Goal: Download file/media

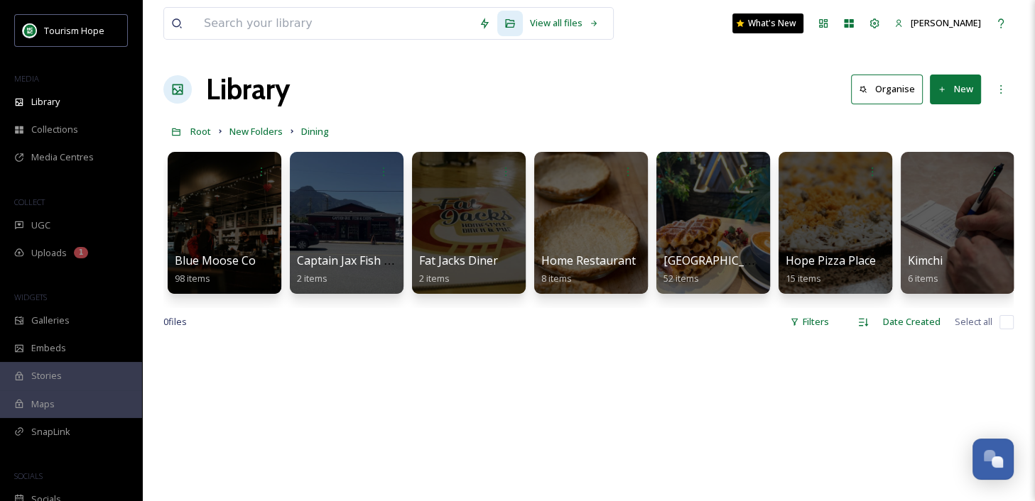
scroll to position [0, 982]
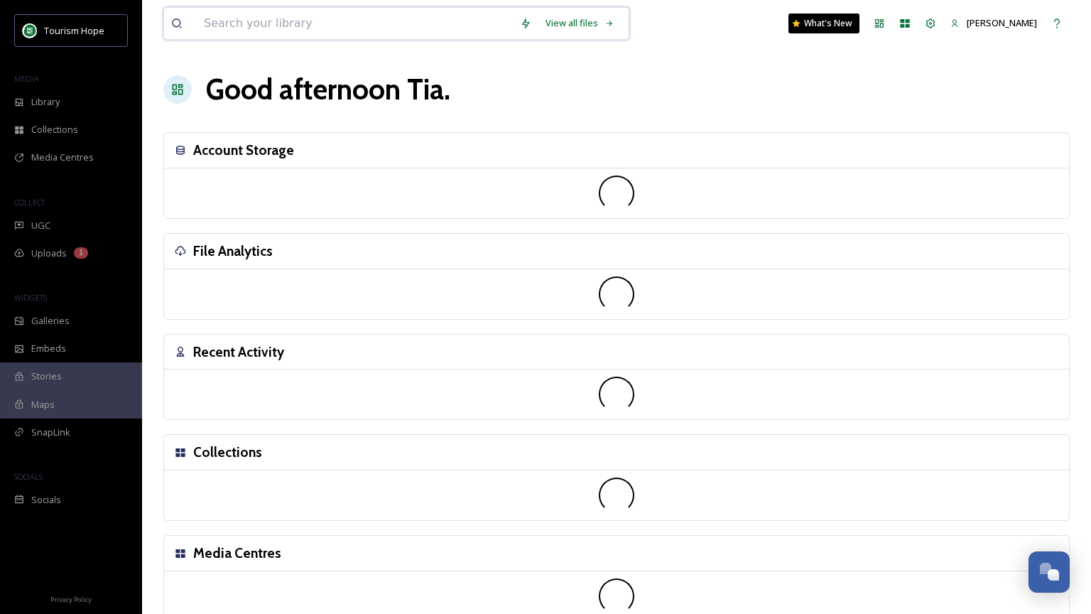
click at [233, 23] on input at bounding box center [355, 23] width 316 height 31
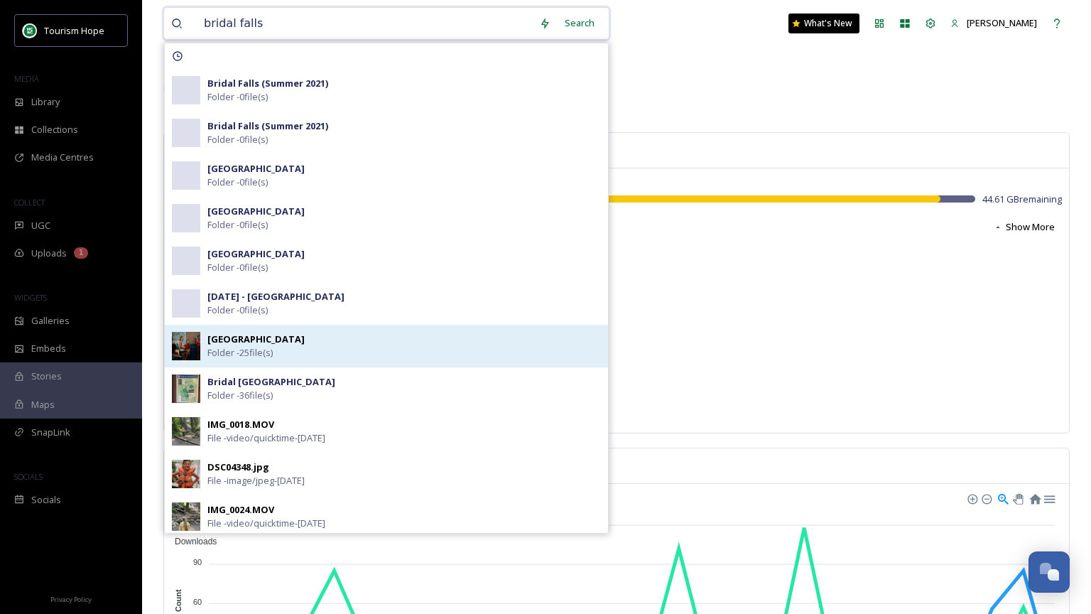
type input "bridal falls"
click at [328, 345] on div "[GEOGRAPHIC_DATA] - 25 file(s)" at bounding box center [403, 345] width 393 height 27
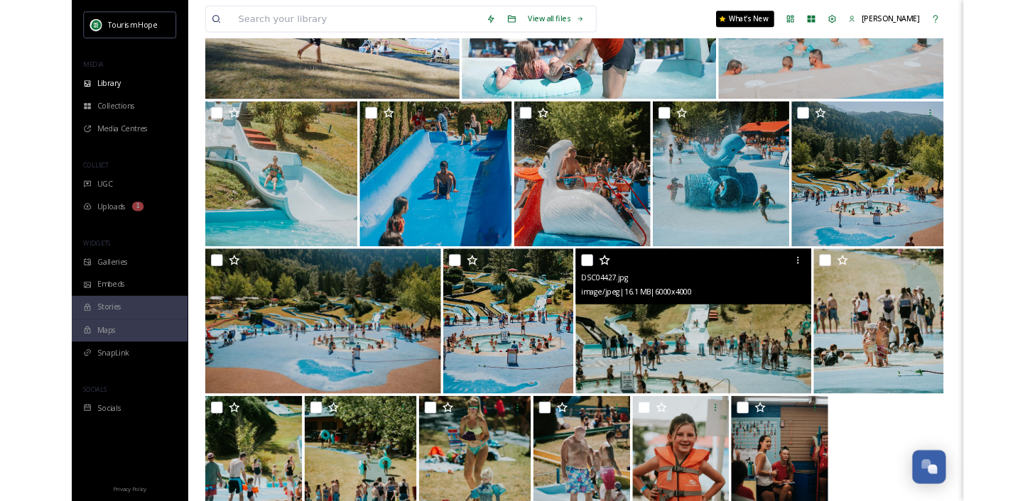
scroll to position [608, 0]
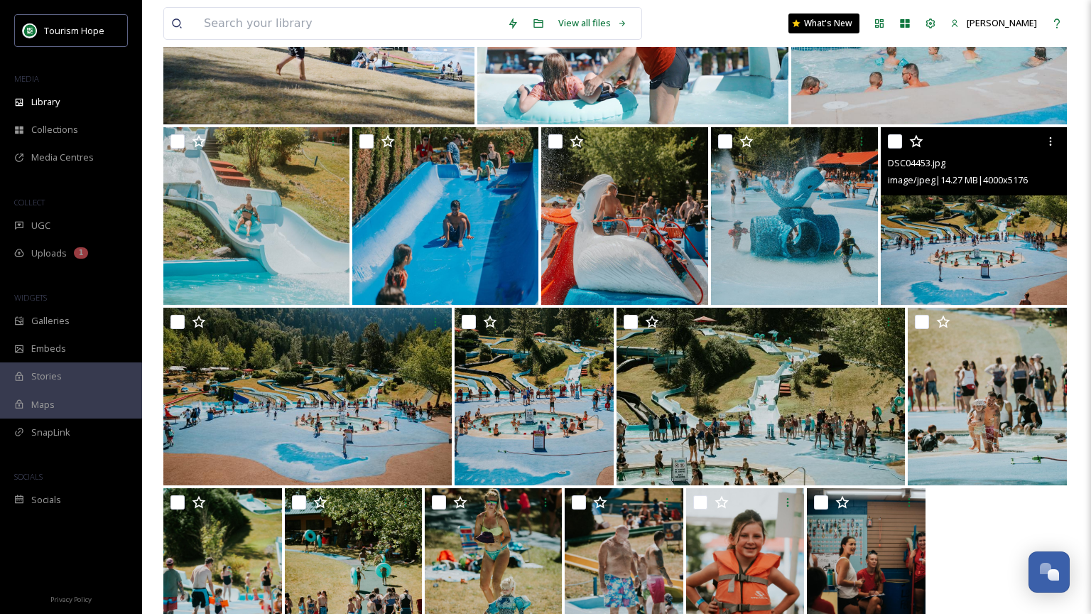
click at [1000, 216] on img at bounding box center [974, 216] width 186 height 178
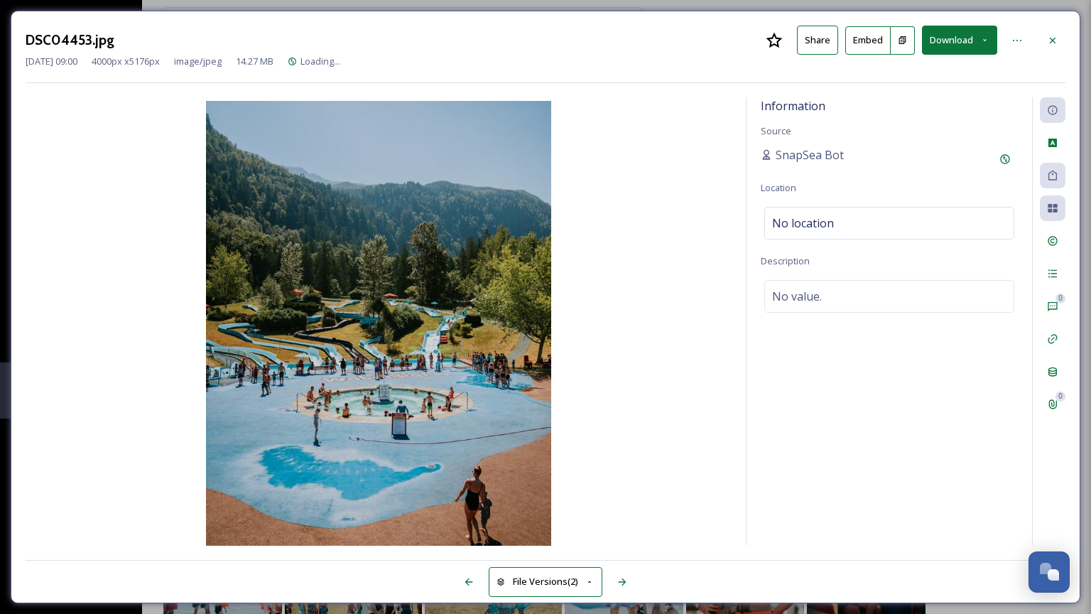
click at [943, 31] on button "Download" at bounding box center [959, 40] width 75 height 29
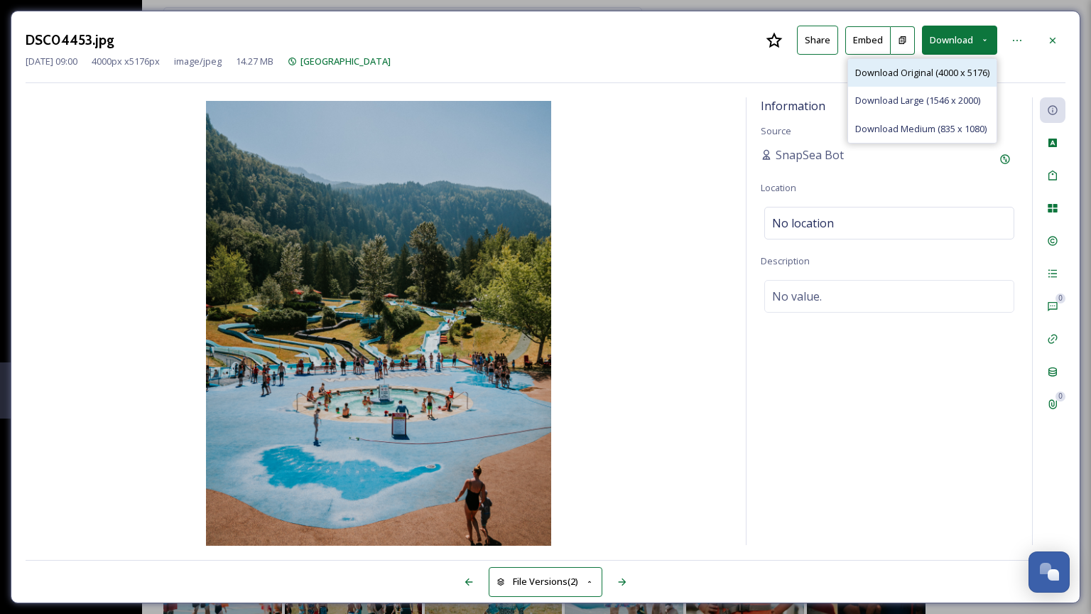
click at [952, 77] on span "Download Original (4000 x 5176)" at bounding box center [922, 72] width 134 height 13
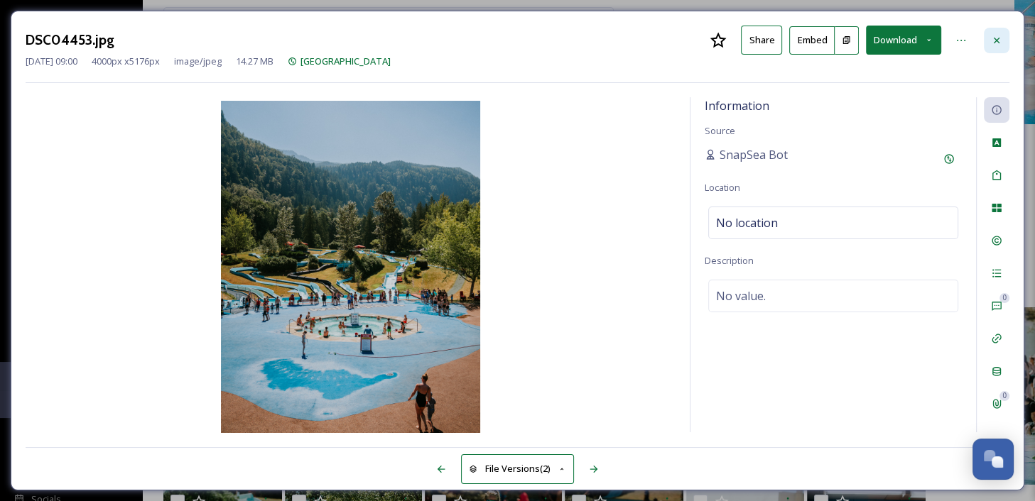
click at [996, 41] on icon at bounding box center [996, 40] width 11 height 11
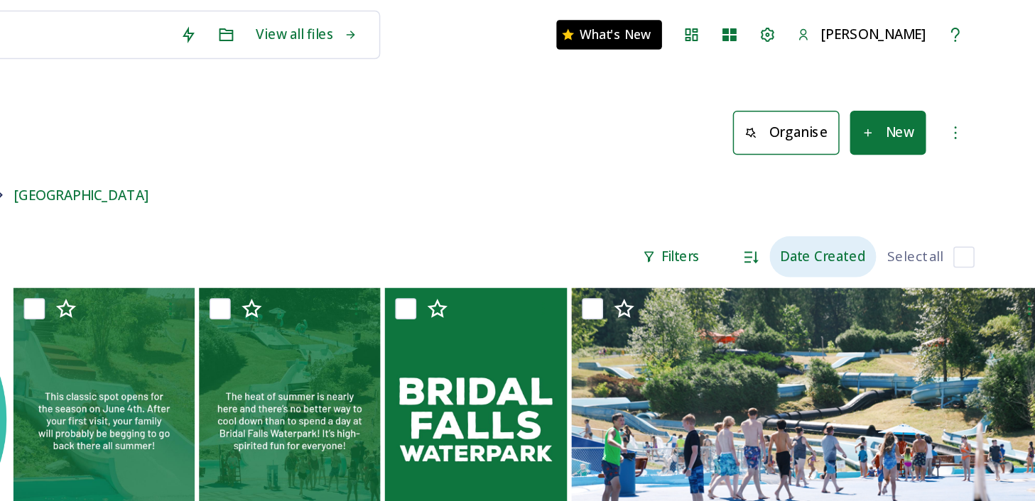
scroll to position [0, 28]
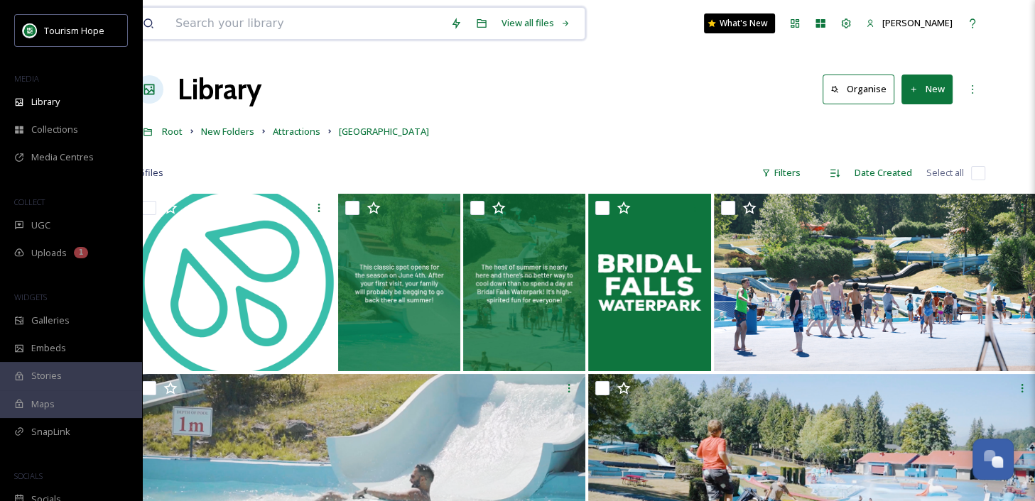
click at [237, 26] on input at bounding box center [305, 23] width 275 height 31
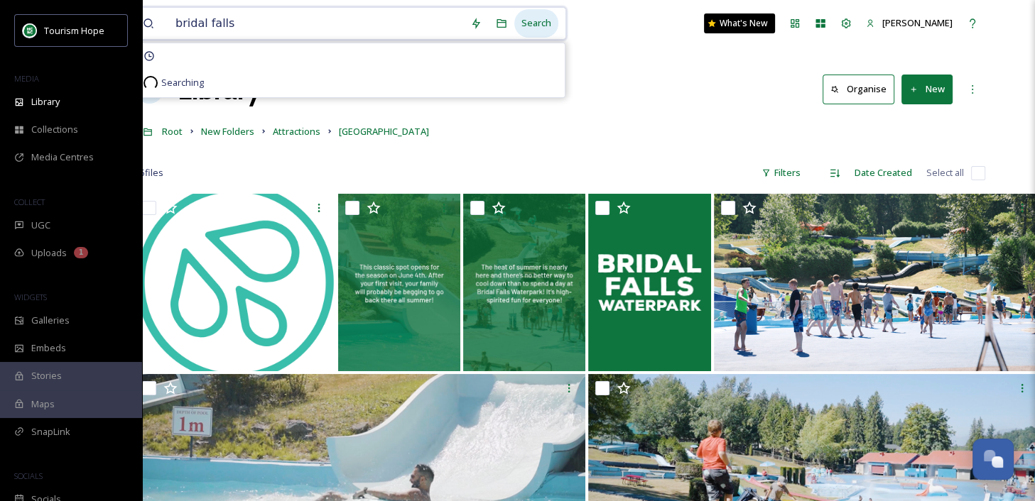
type input "bridal falls"
click at [535, 24] on div "Search" at bounding box center [536, 23] width 44 height 28
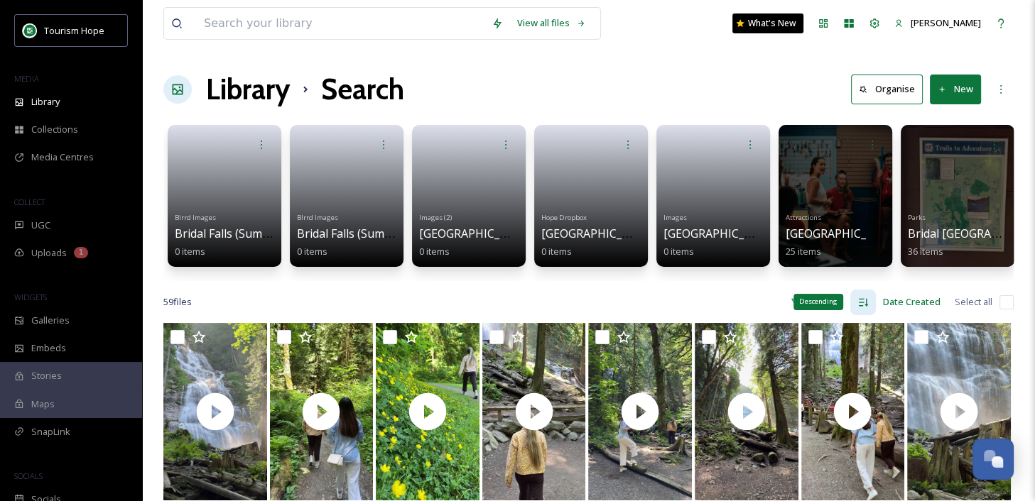
click at [864, 303] on icon at bounding box center [862, 302] width 11 height 11
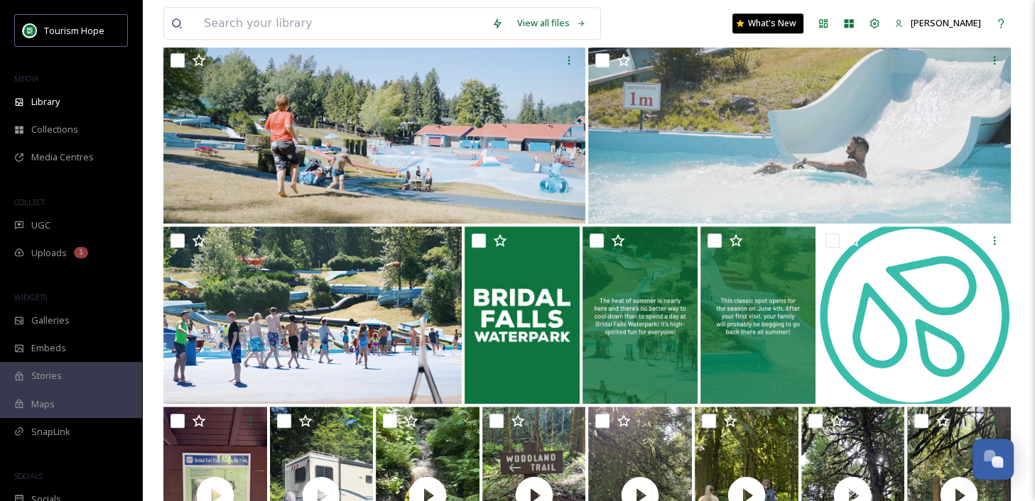
scroll to position [997, 0]
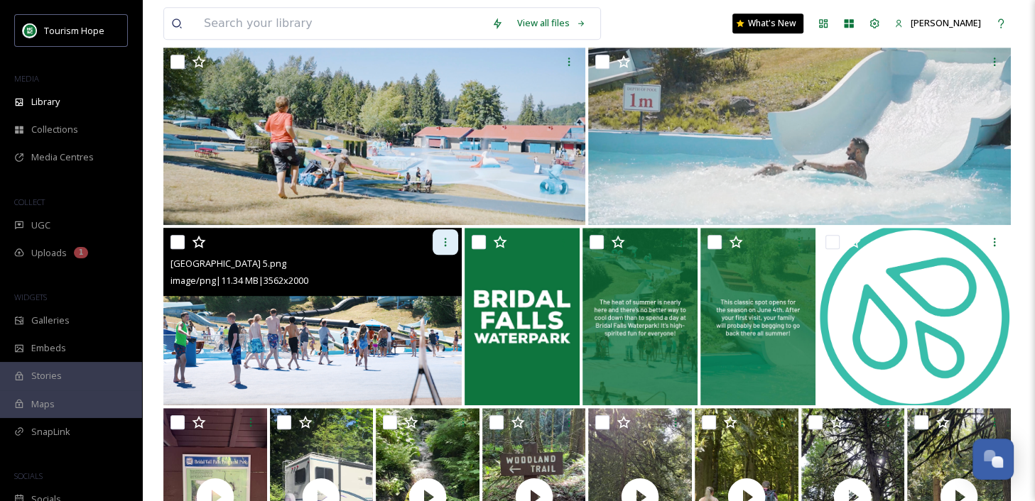
click at [444, 238] on icon at bounding box center [445, 241] width 11 height 11
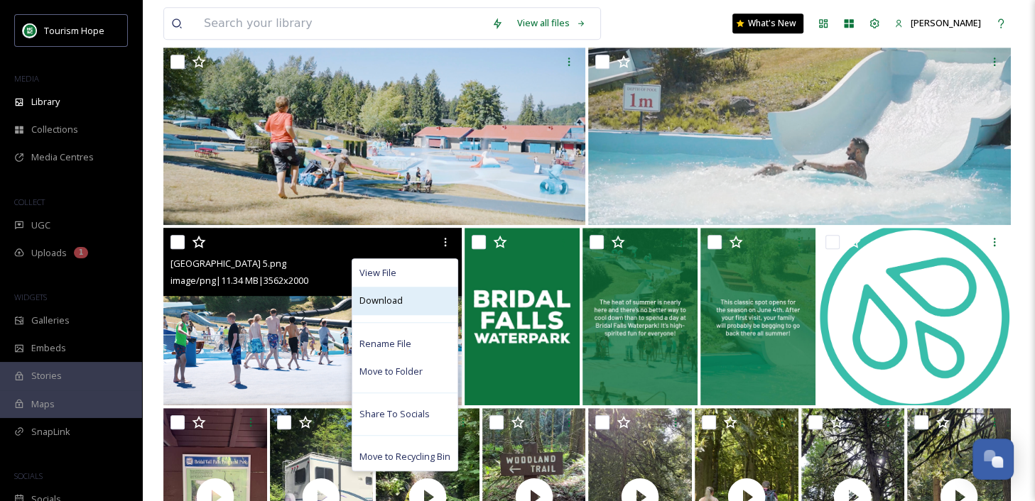
click at [427, 292] on div "Download" at bounding box center [404, 301] width 105 height 28
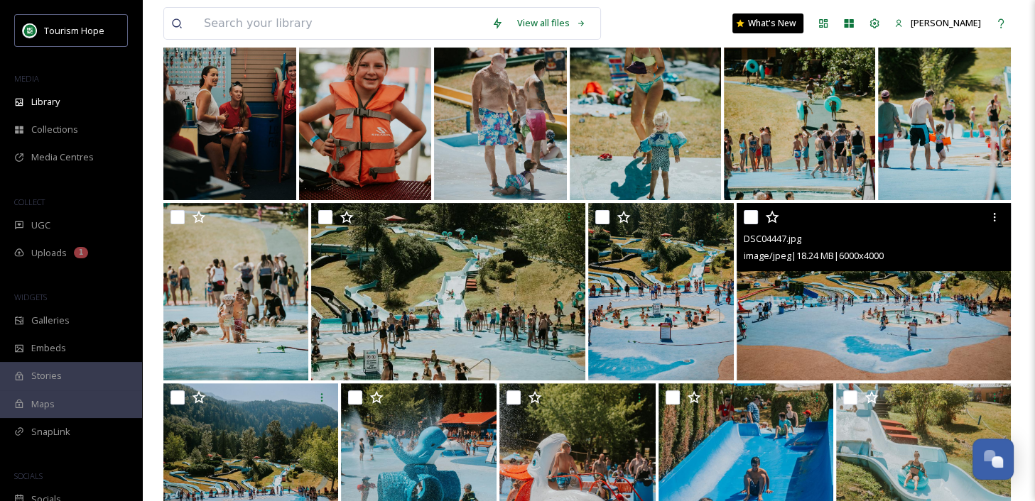
scroll to position [289, 0]
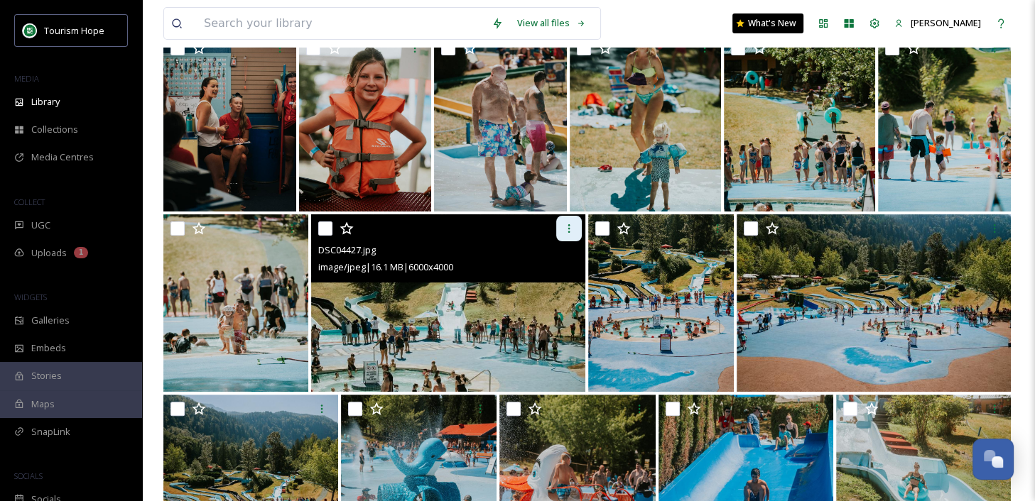
click at [570, 232] on icon at bounding box center [568, 228] width 11 height 11
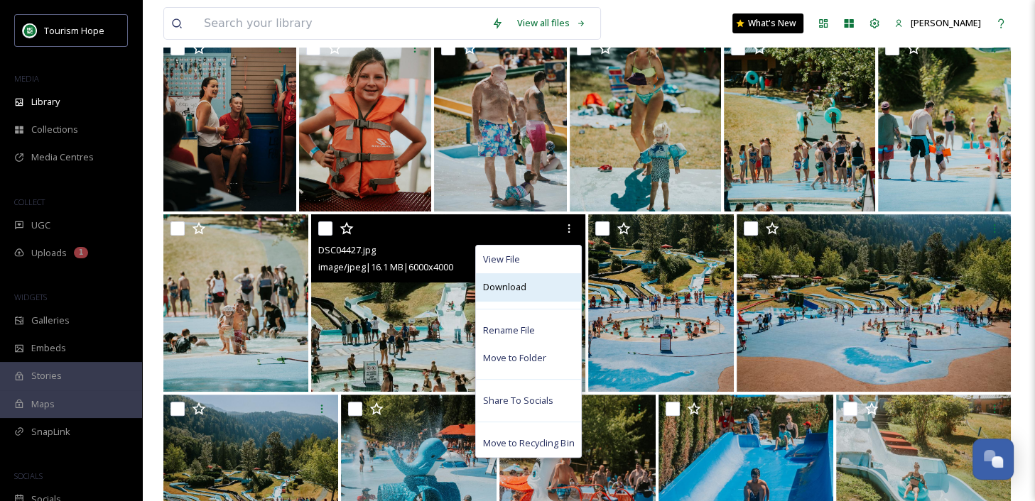
click at [550, 290] on div "Download" at bounding box center [528, 287] width 105 height 28
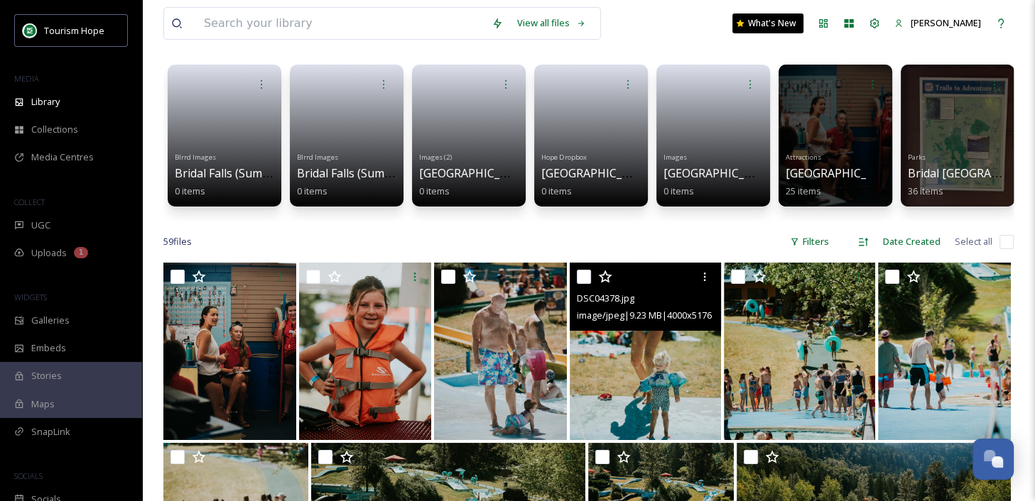
scroll to position [0, 0]
